Goal: Information Seeking & Learning: Find specific fact

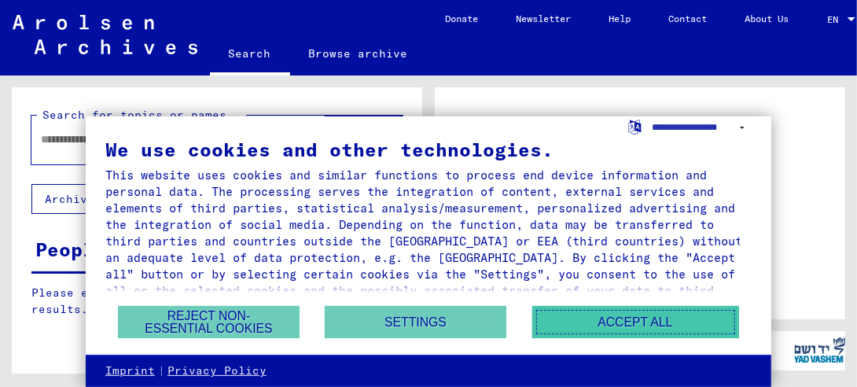
click at [612, 316] on button "Accept all" at bounding box center [635, 322] width 207 height 32
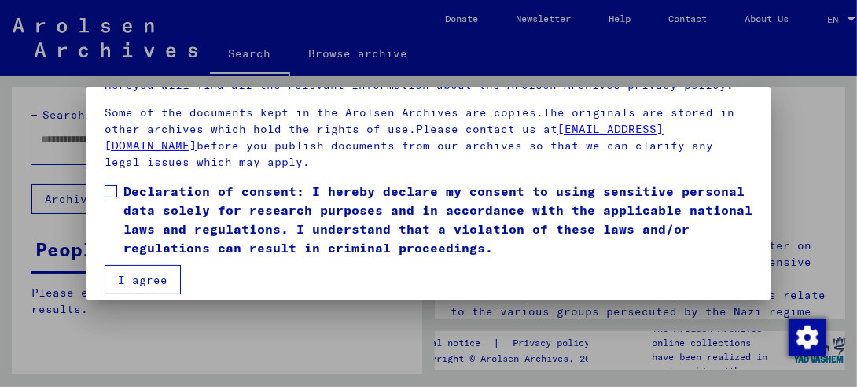
scroll to position [117, 0]
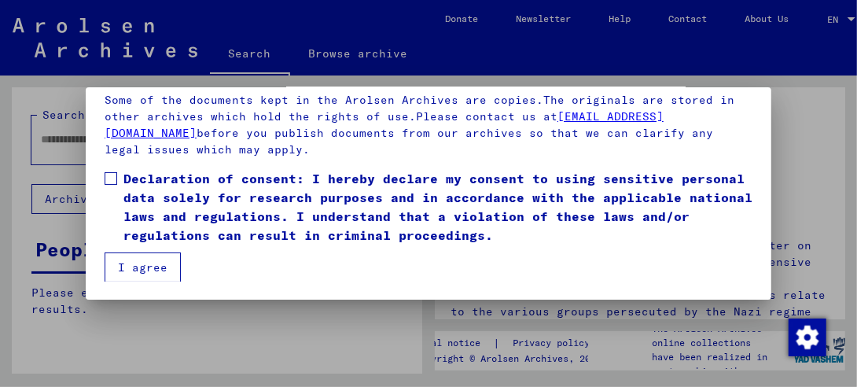
click at [108, 175] on span at bounding box center [111, 178] width 13 height 13
click at [123, 263] on button "I agree" at bounding box center [143, 267] width 76 height 30
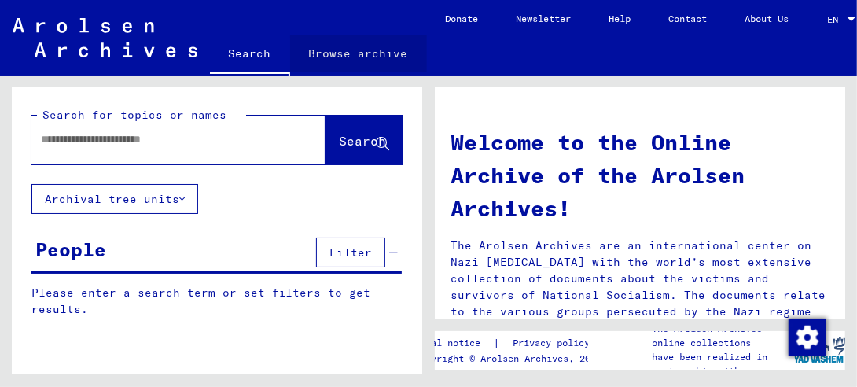
click at [358, 56] on link "Browse archive" at bounding box center [358, 54] width 137 height 38
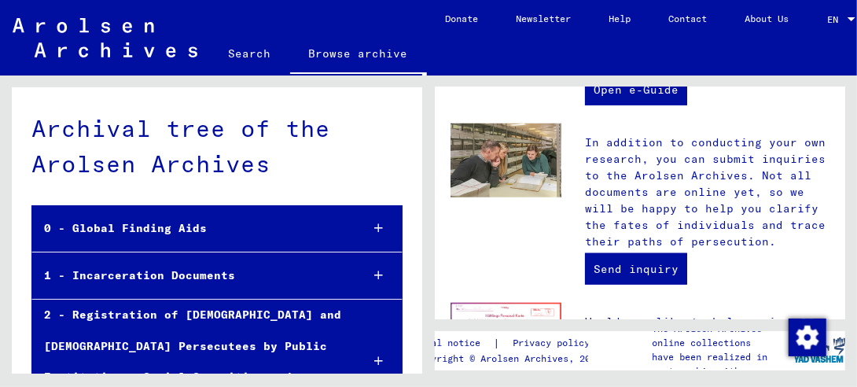
click at [239, 49] on link "Search" at bounding box center [250, 54] width 80 height 38
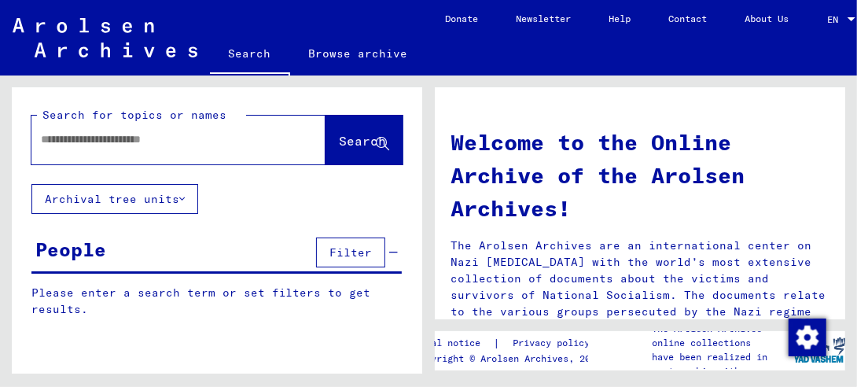
click at [120, 150] on div at bounding box center [154, 139] width 247 height 35
click at [123, 136] on input "text" at bounding box center [159, 139] width 237 height 17
type input "**********"
click at [339, 139] on span "Search" at bounding box center [362, 141] width 47 height 16
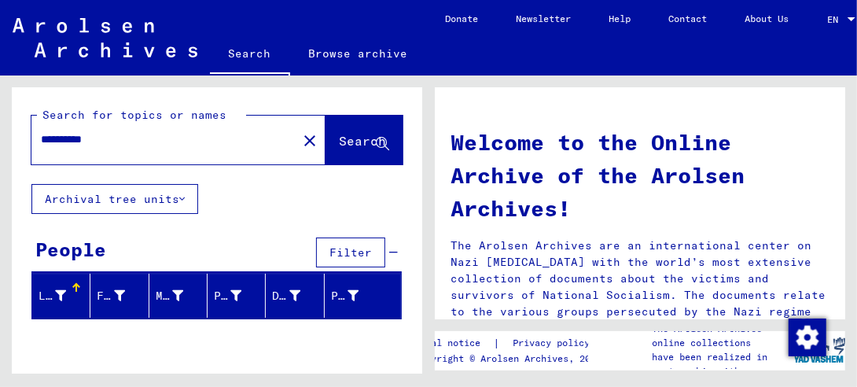
scroll to position [63, 0]
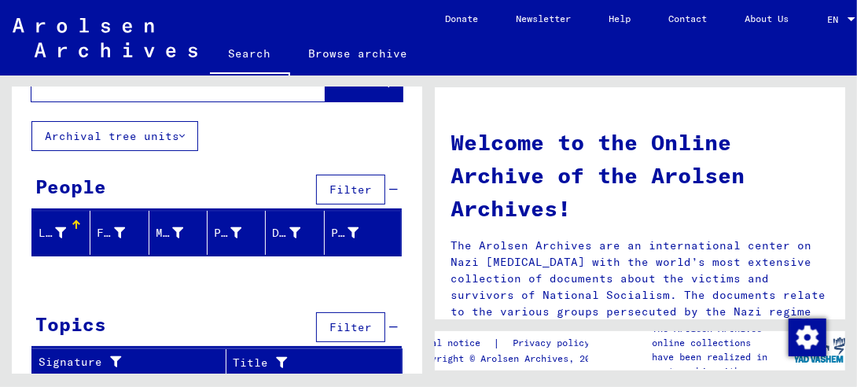
click at [48, 234] on div "Last Name" at bounding box center [53, 233] width 28 height 17
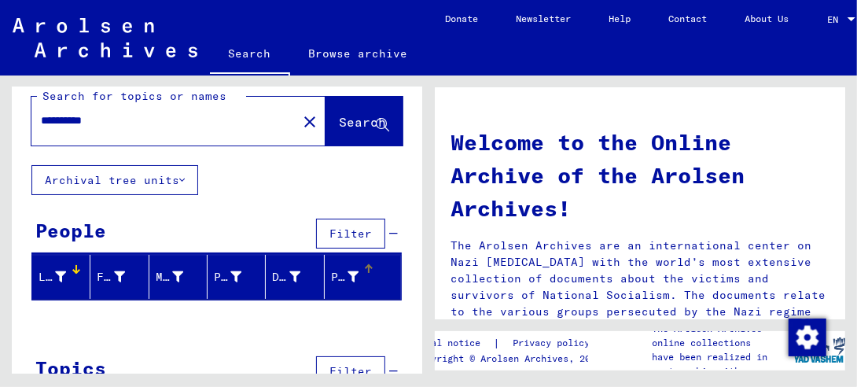
scroll to position [0, 0]
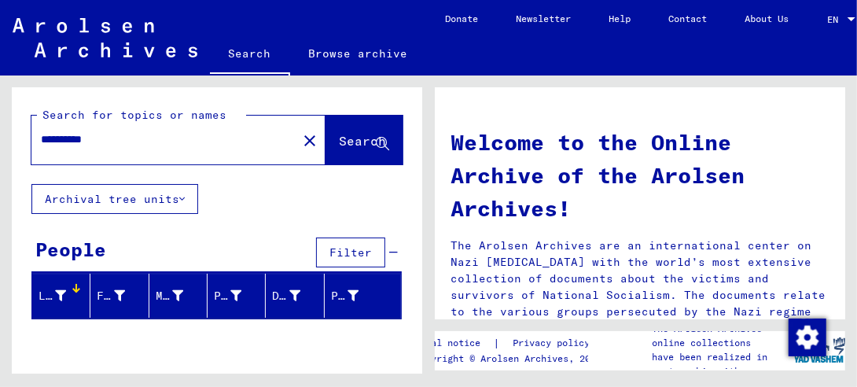
click at [300, 141] on mat-icon "close" at bounding box center [309, 140] width 19 height 19
